Goal: Information Seeking & Learning: Learn about a topic

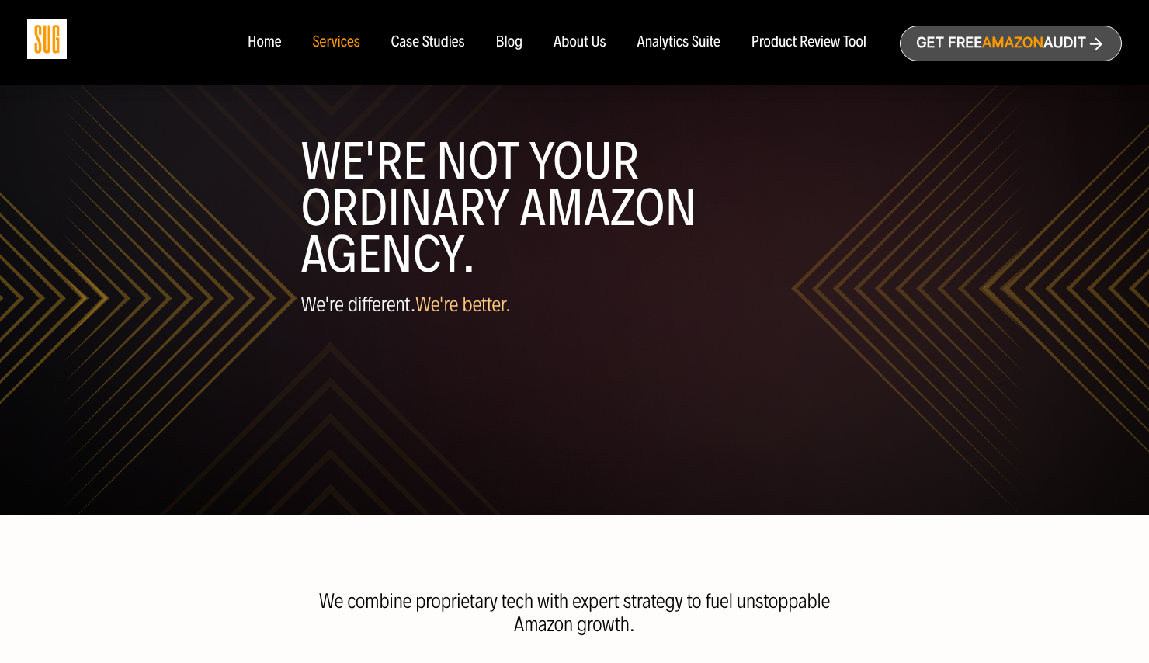
click at [801, 37] on div "Product Review Tool" at bounding box center [809, 42] width 115 height 17
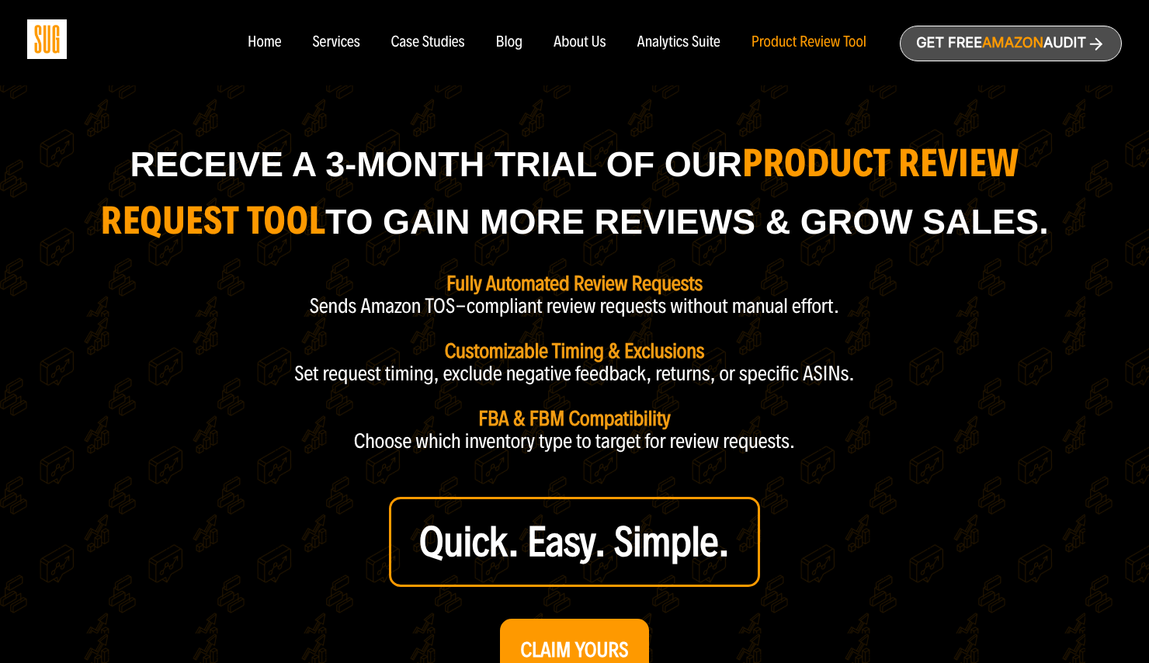
click at [516, 47] on div "Blog" at bounding box center [509, 42] width 27 height 17
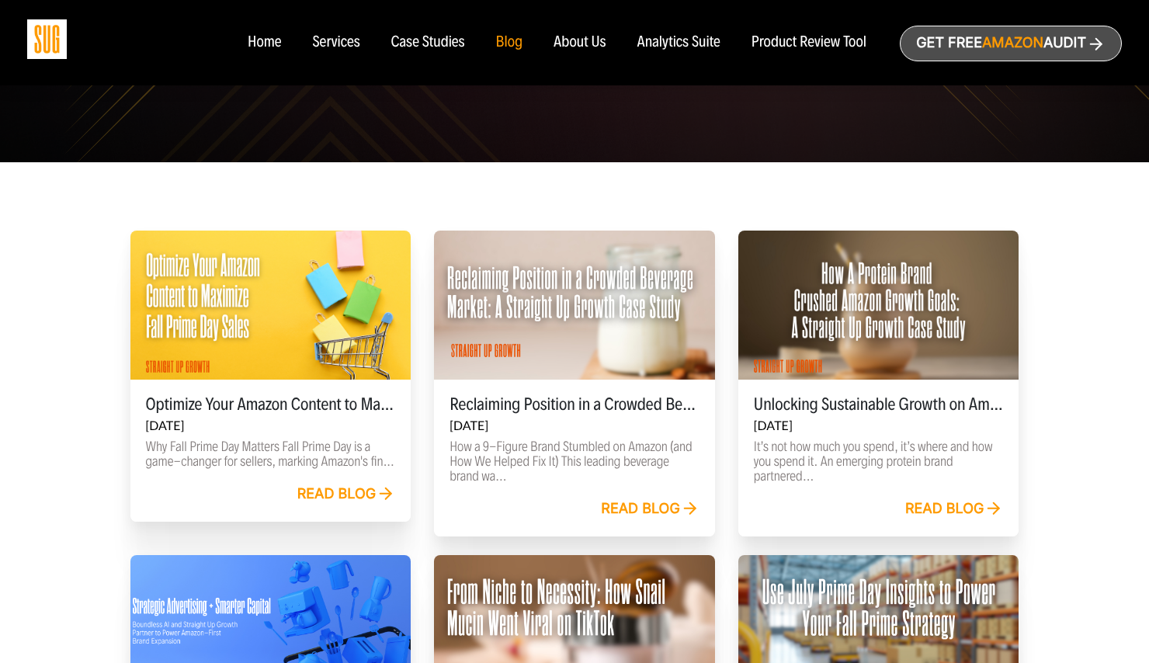
scroll to position [363, 0]
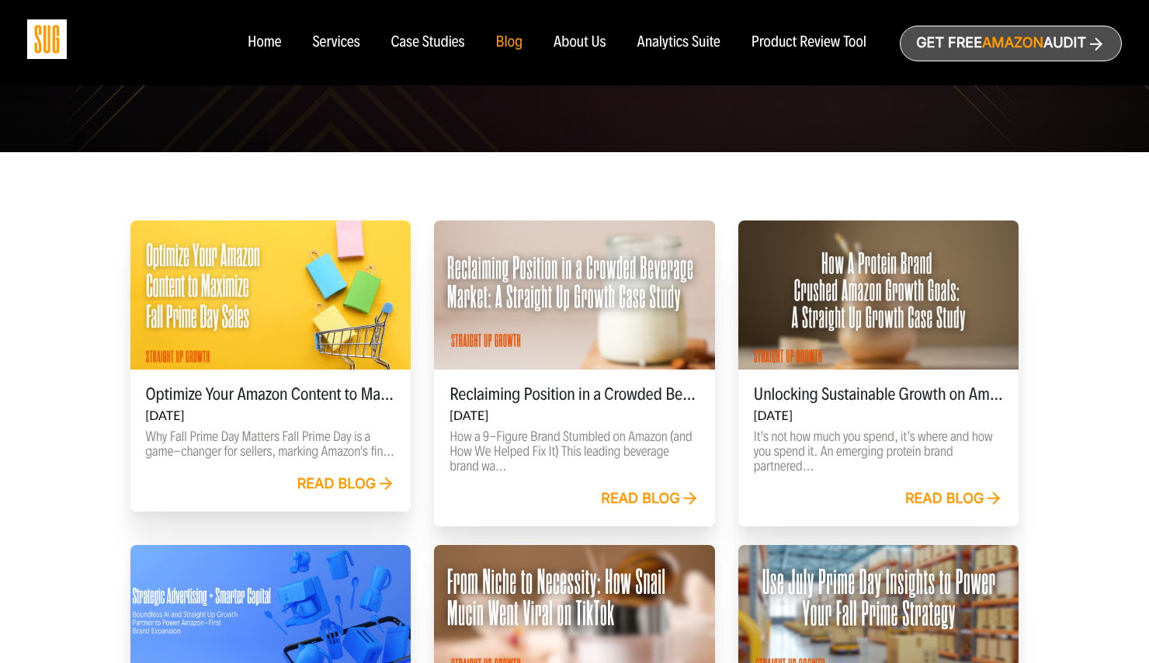
click at [361, 489] on div "Read blog" at bounding box center [346, 484] width 99 height 17
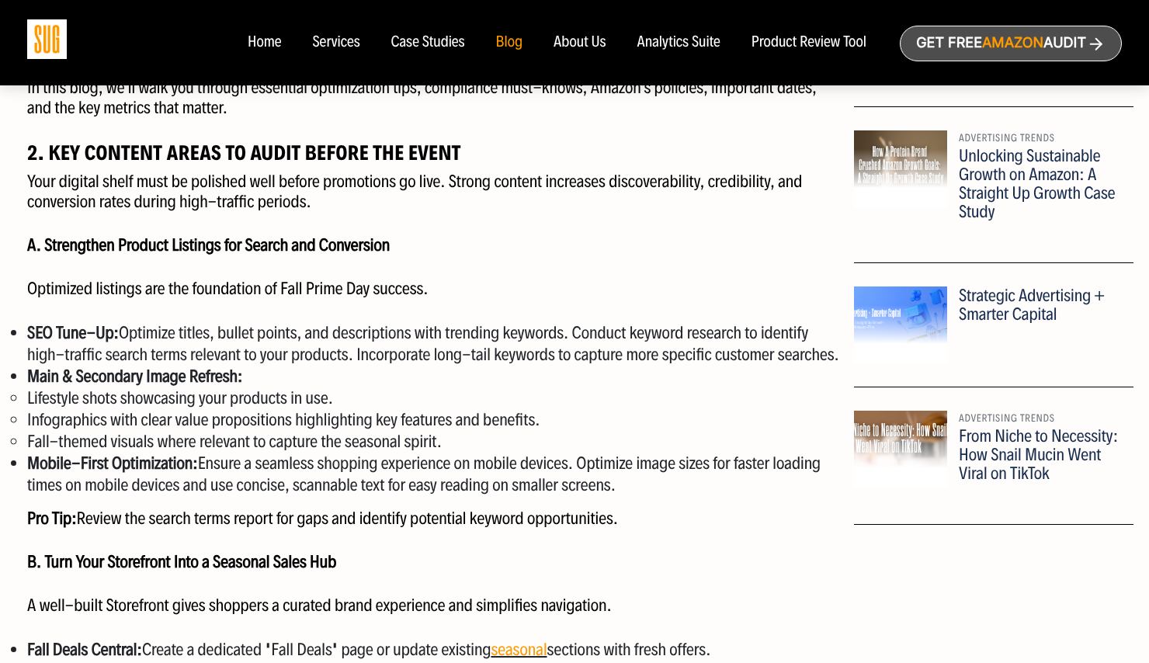
scroll to position [1025, 0]
